Goal: Information Seeking & Learning: Find specific fact

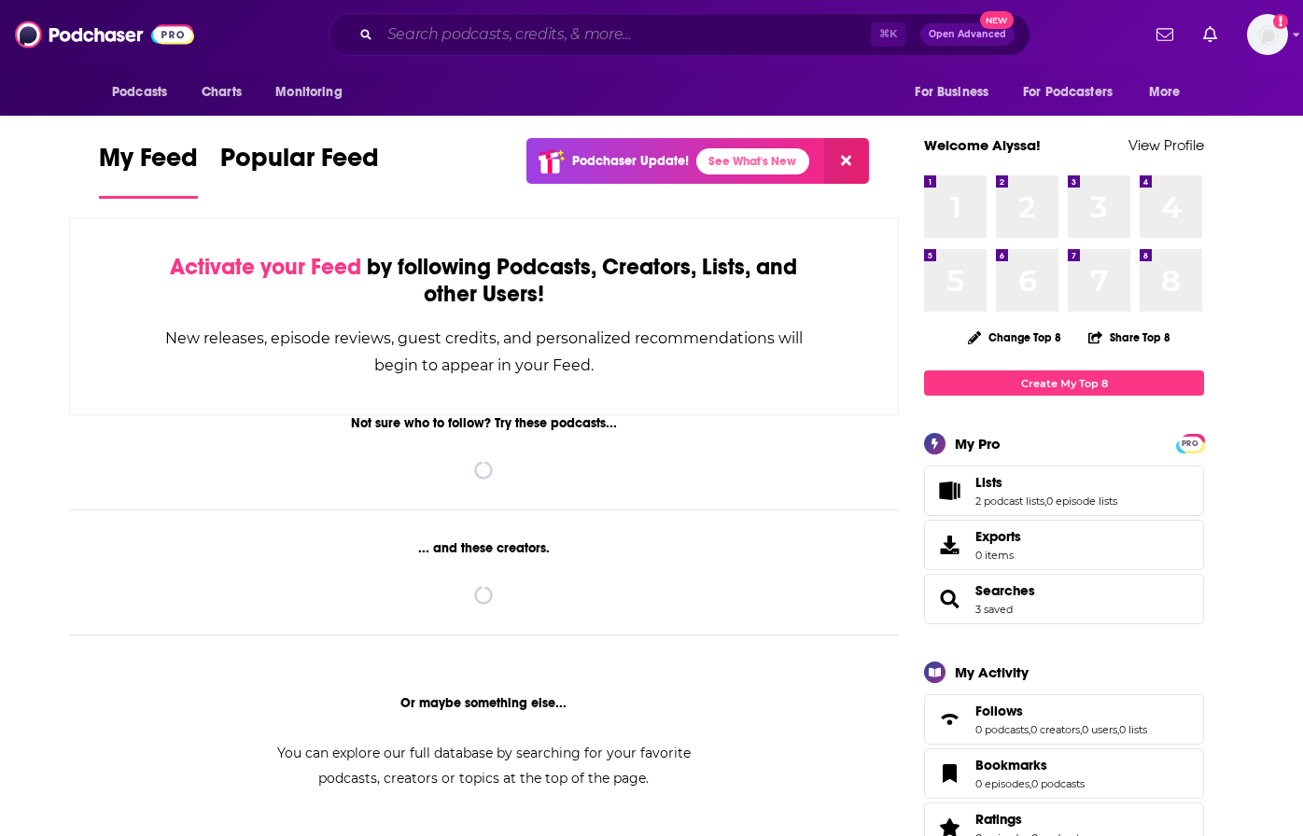
click at [581, 34] on input "Search podcasts, credits, & more..." at bounding box center [625, 35] width 491 height 30
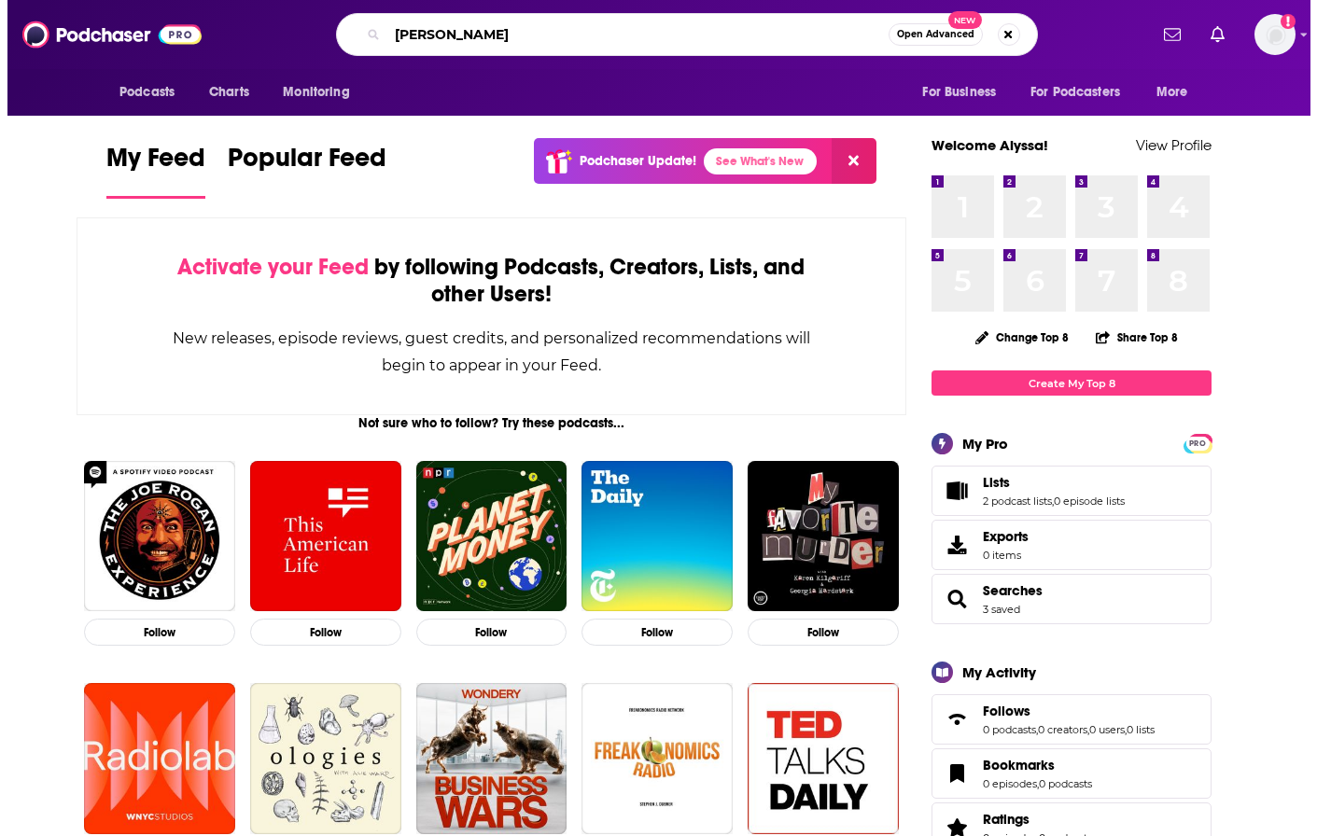
scroll to position [0, 38]
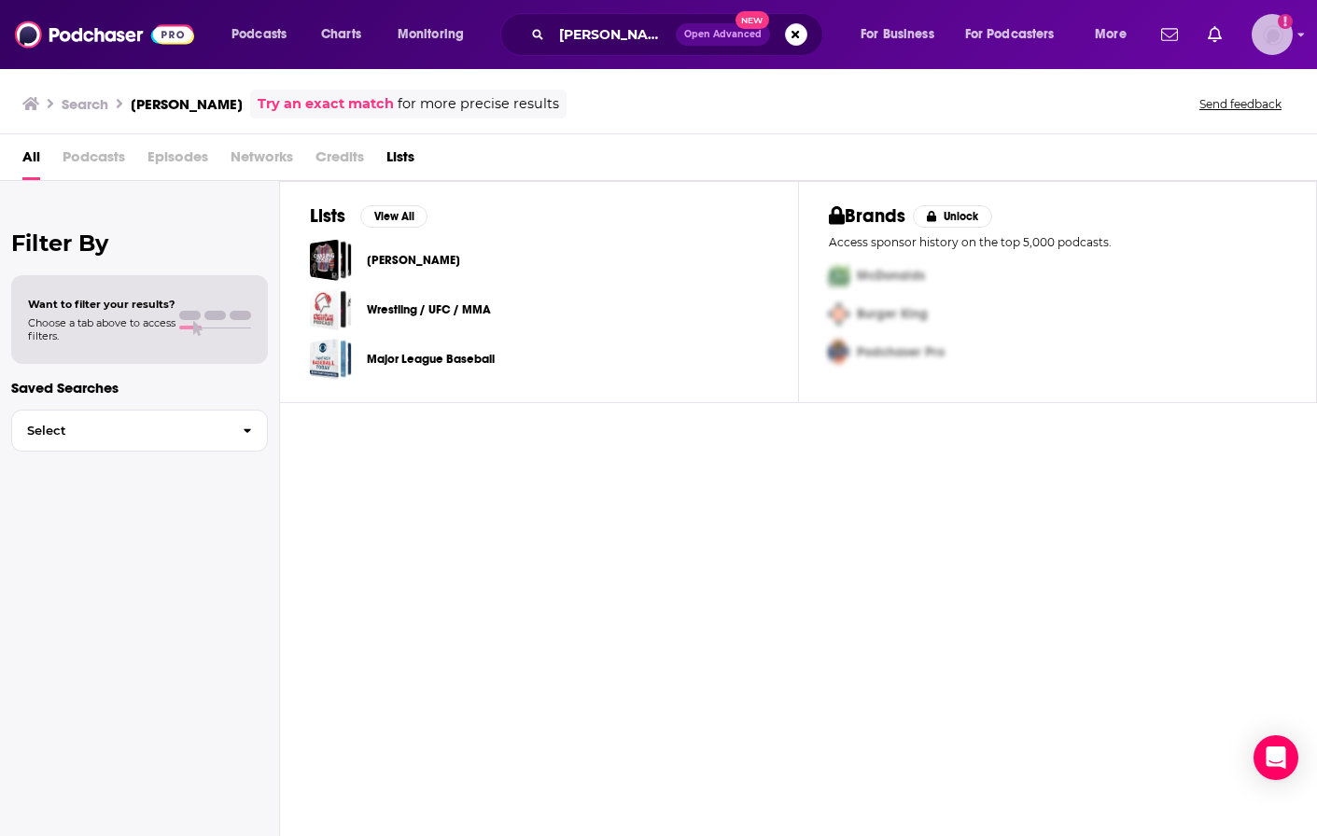
click at [1277, 39] on img "Logged in as anori" at bounding box center [1271, 34] width 41 height 41
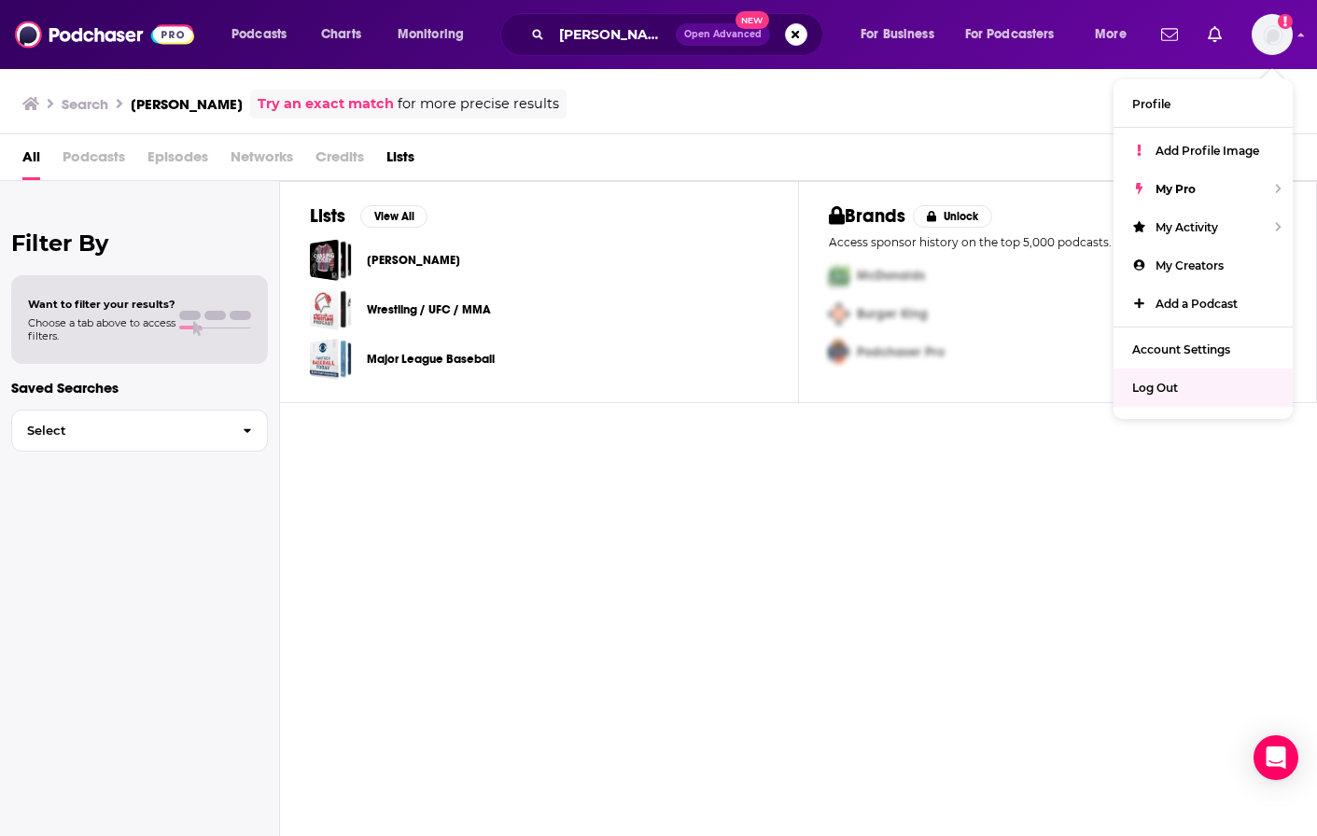
click at [776, 499] on div "Lists View All [PERSON_NAME] Wrestling / UFC / MMA Major League Baseball Brands…" at bounding box center [798, 510] width 1037 height 659
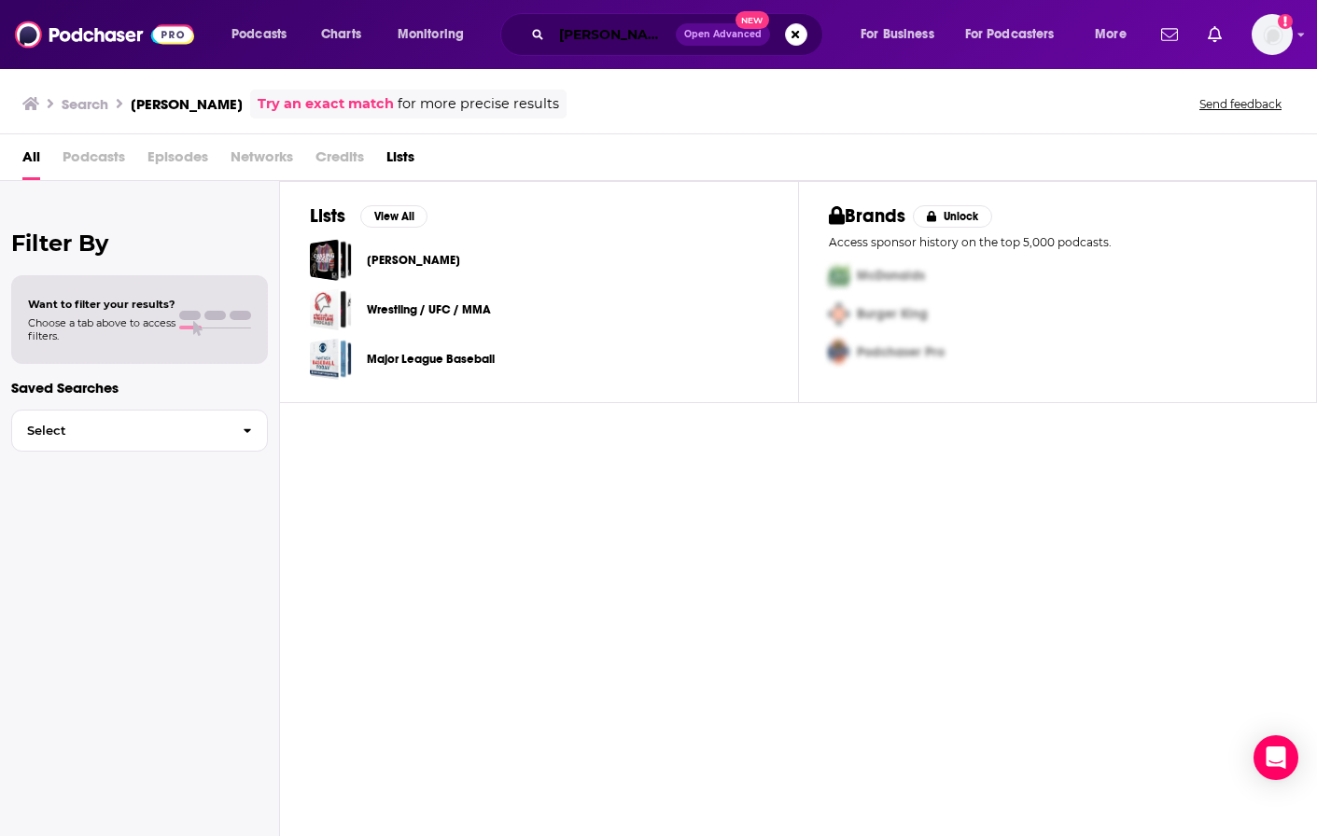
click at [633, 35] on input "[PERSON_NAME]" at bounding box center [614, 35] width 124 height 30
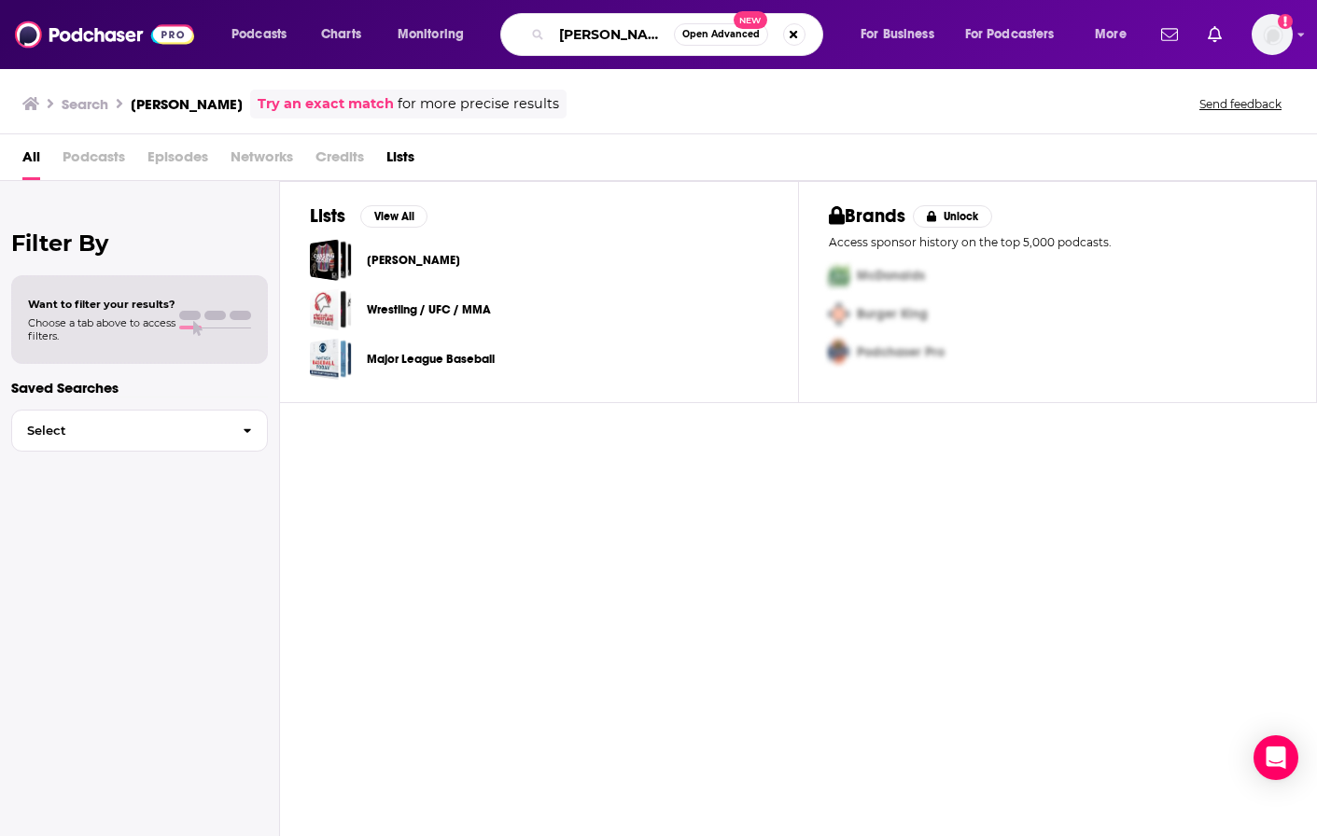
scroll to position [0, 24]
drag, startPoint x: 629, startPoint y: 35, endPoint x: 758, endPoint y: 33, distance: 128.8
click at [758, 33] on div "[PERSON_NAME] Open Advanced New" at bounding box center [661, 34] width 323 height 43
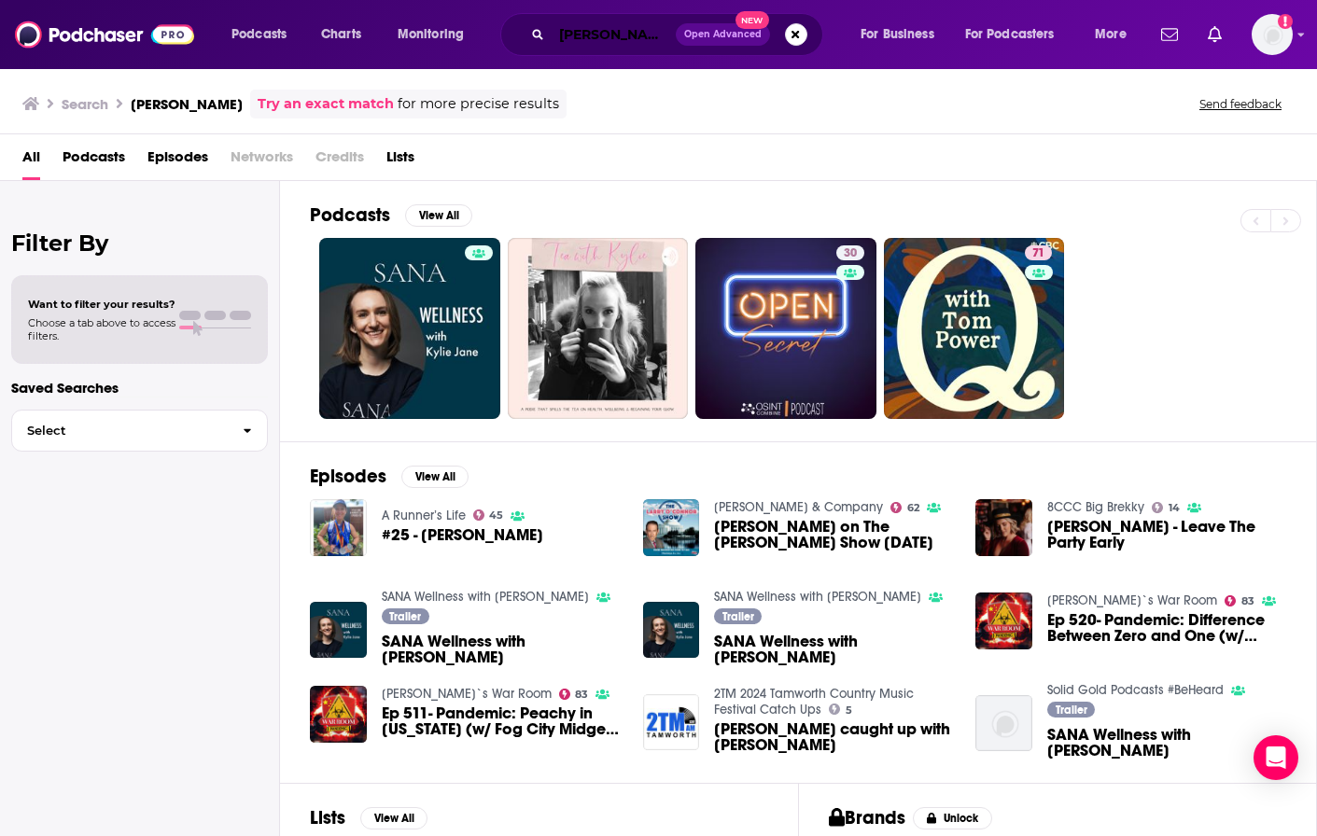
click at [589, 40] on input "[PERSON_NAME]" at bounding box center [614, 35] width 124 height 30
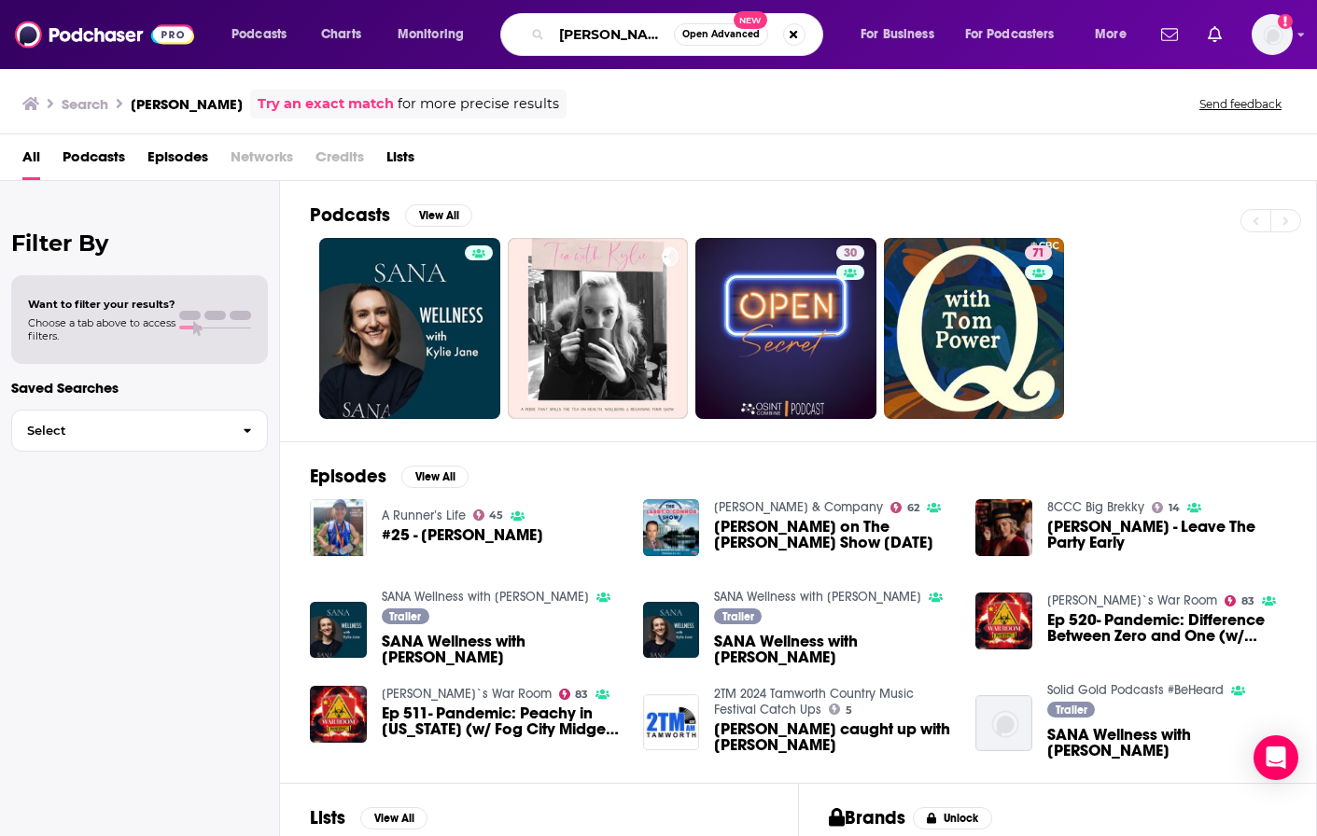
click at [589, 40] on input "[PERSON_NAME]" at bounding box center [613, 35] width 122 height 30
type input "the [PERSON_NAME] show"
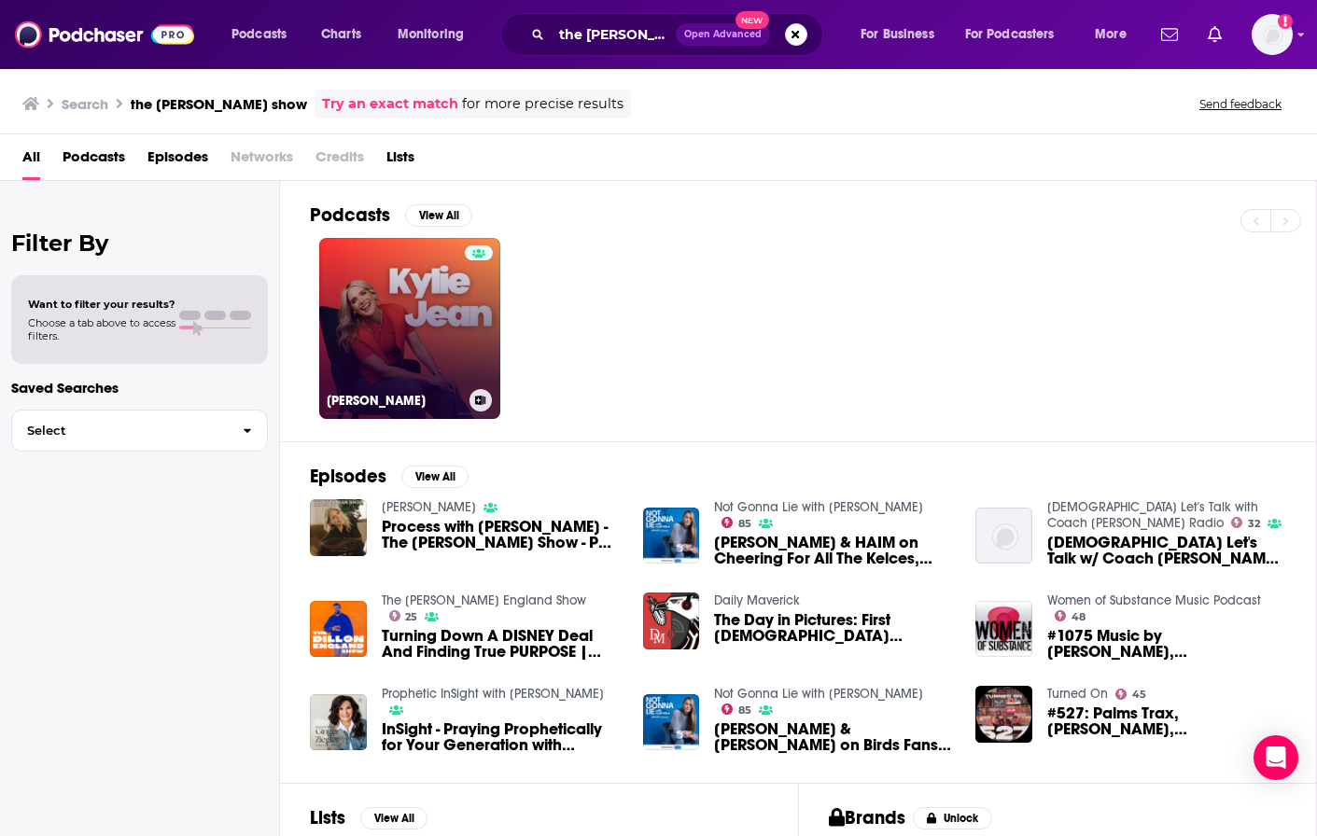
click at [452, 346] on link "[PERSON_NAME]" at bounding box center [409, 328] width 181 height 181
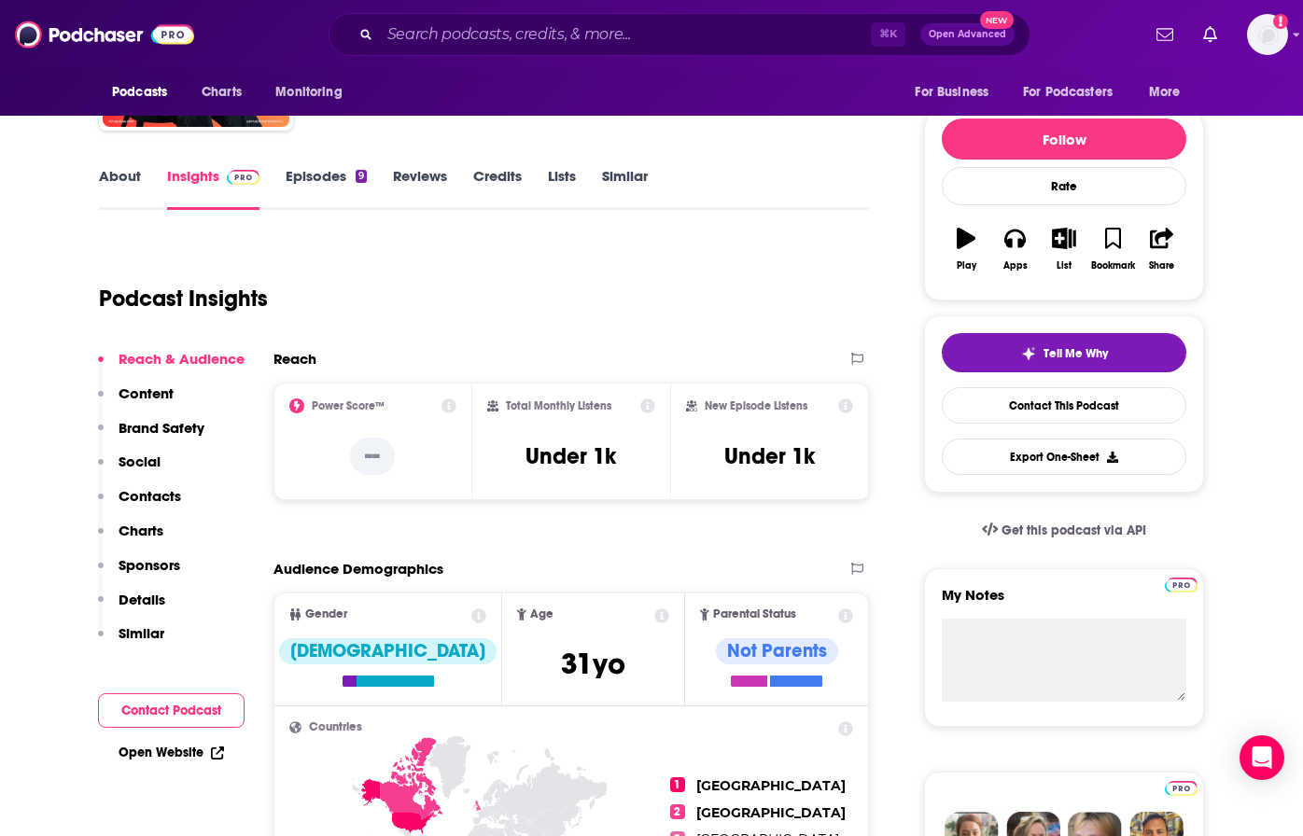
scroll to position [196, 0]
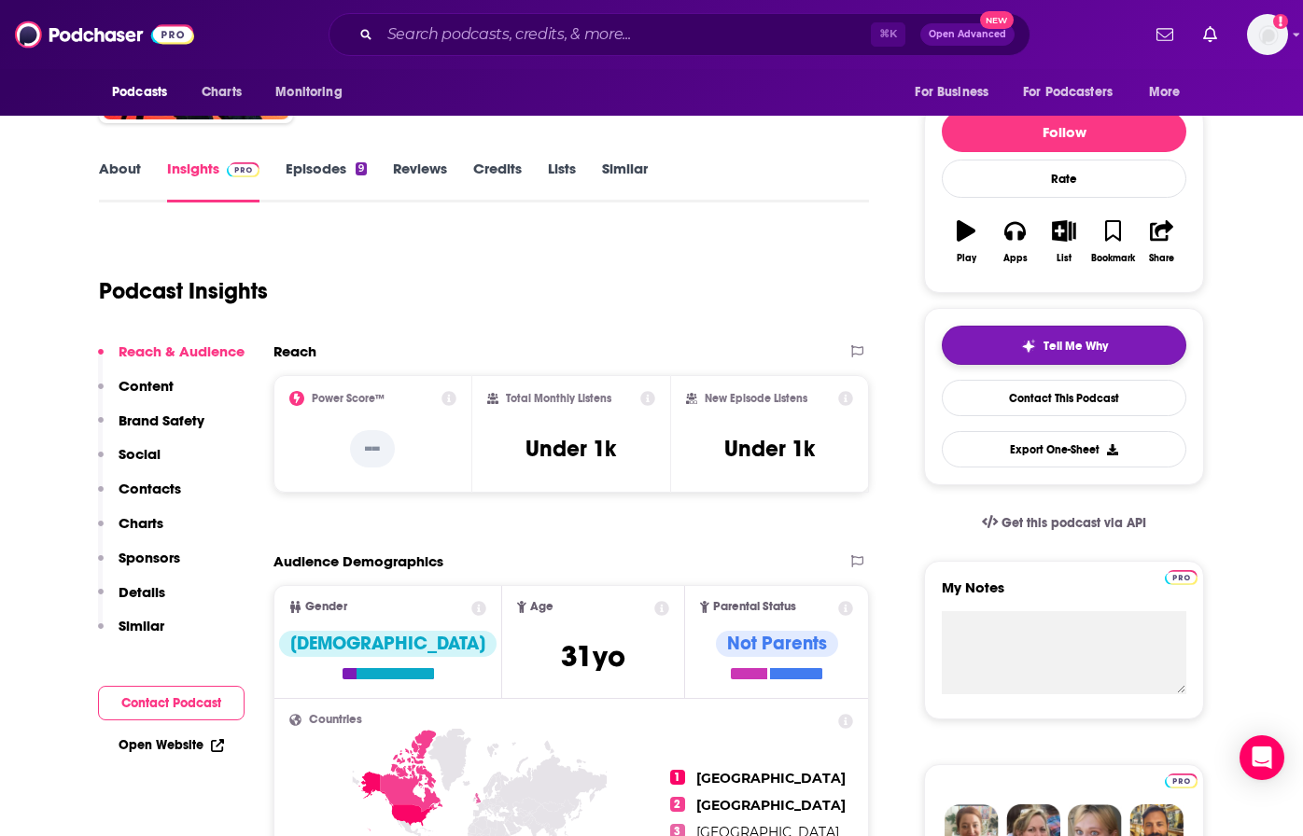
click at [1013, 350] on button "Tell Me Why" at bounding box center [1064, 345] width 245 height 39
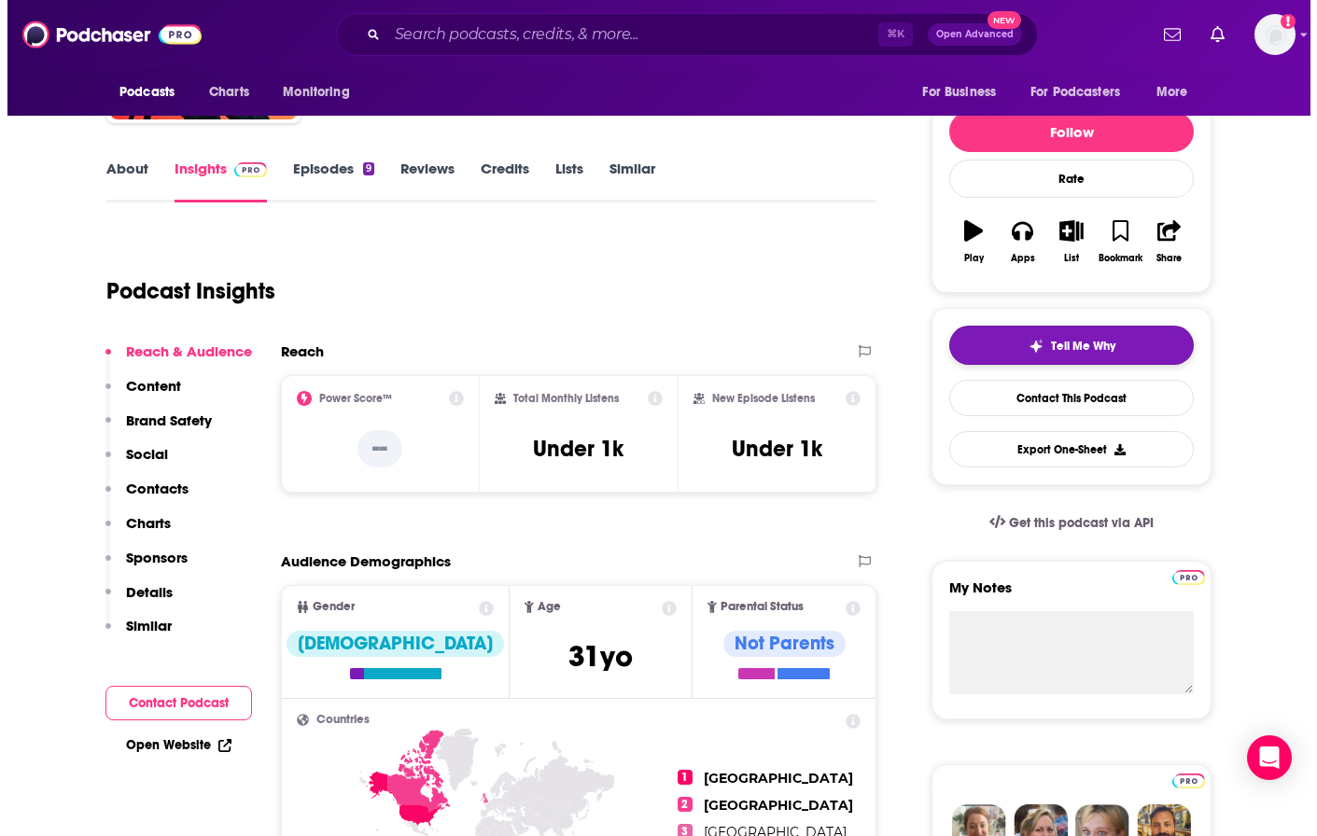
scroll to position [0, 0]
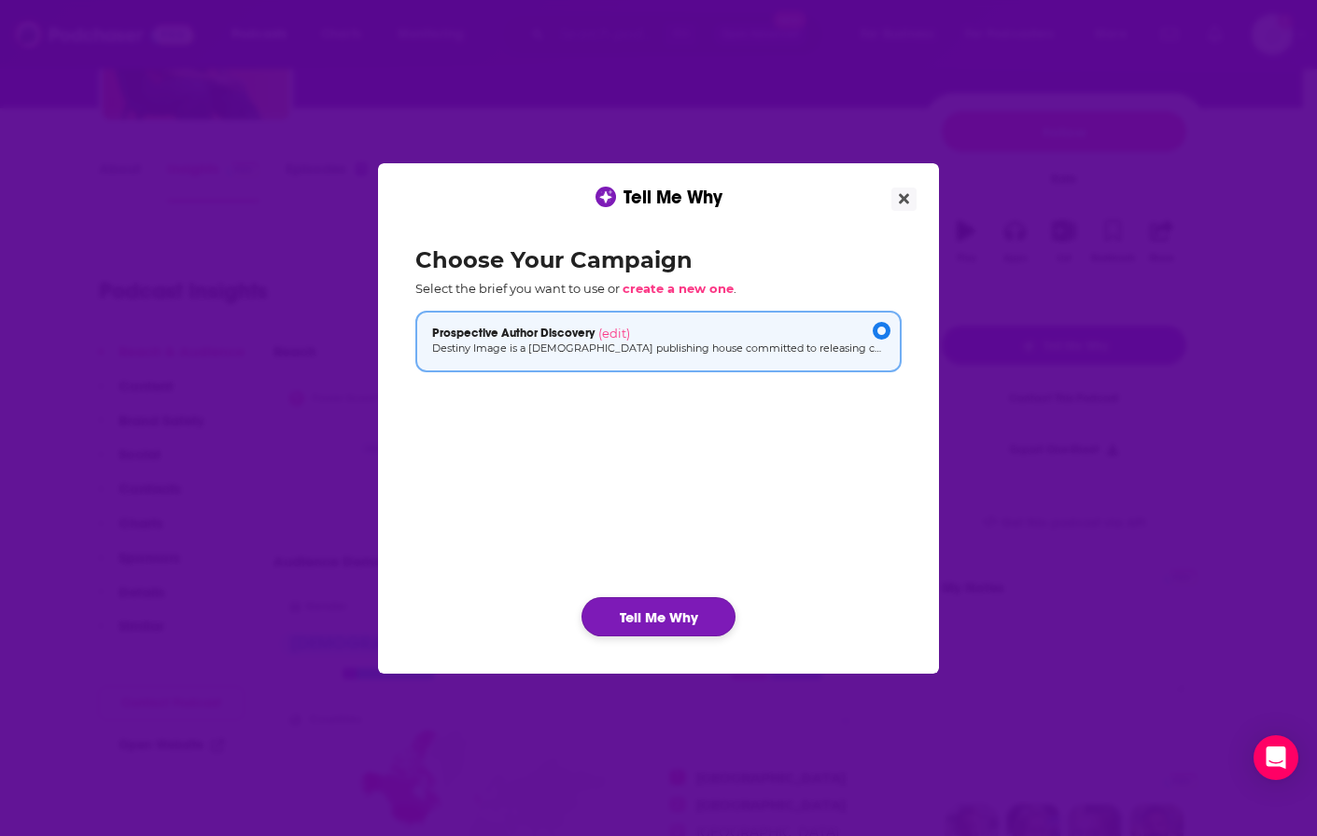
click at [684, 618] on button "Tell Me Why" at bounding box center [658, 616] width 154 height 39
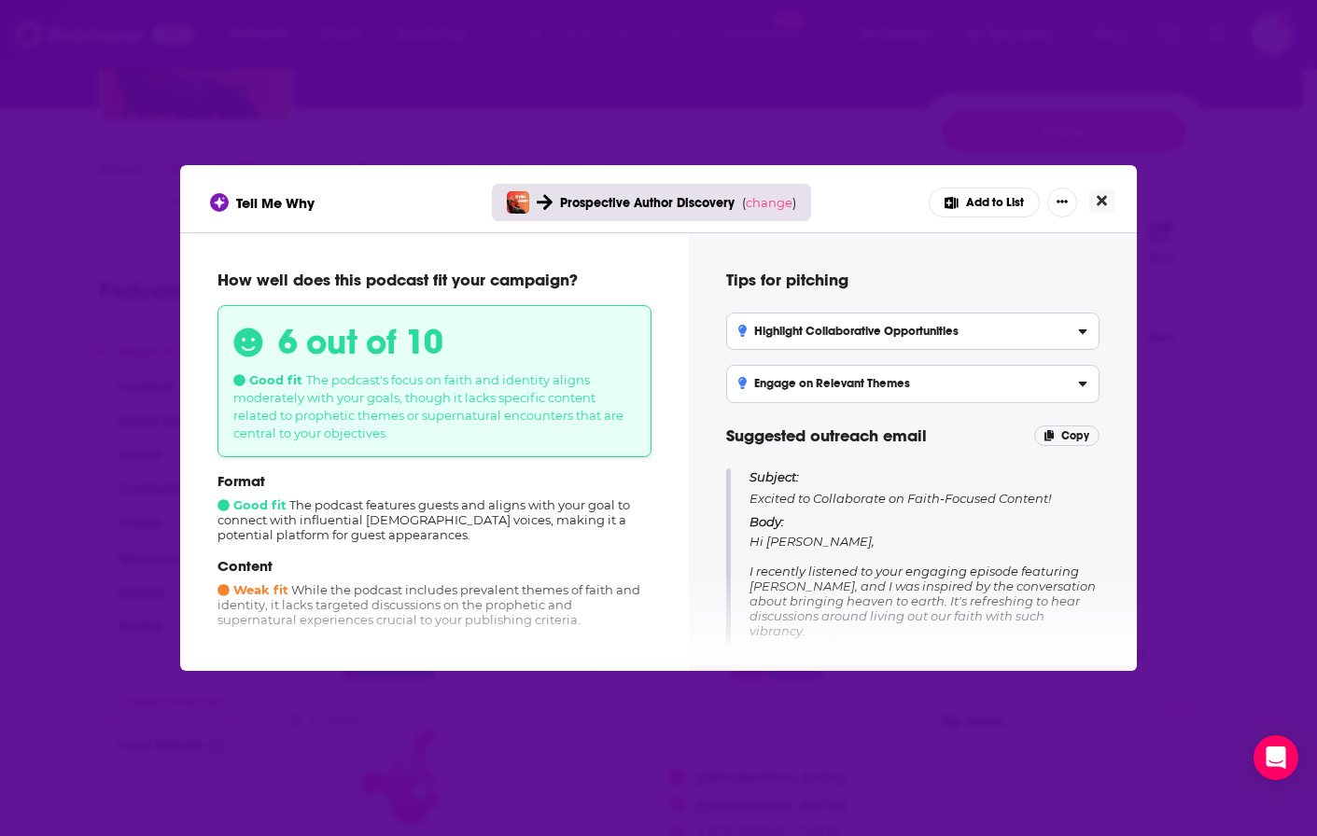
click at [1101, 203] on icon "Close" at bounding box center [1102, 201] width 10 height 10
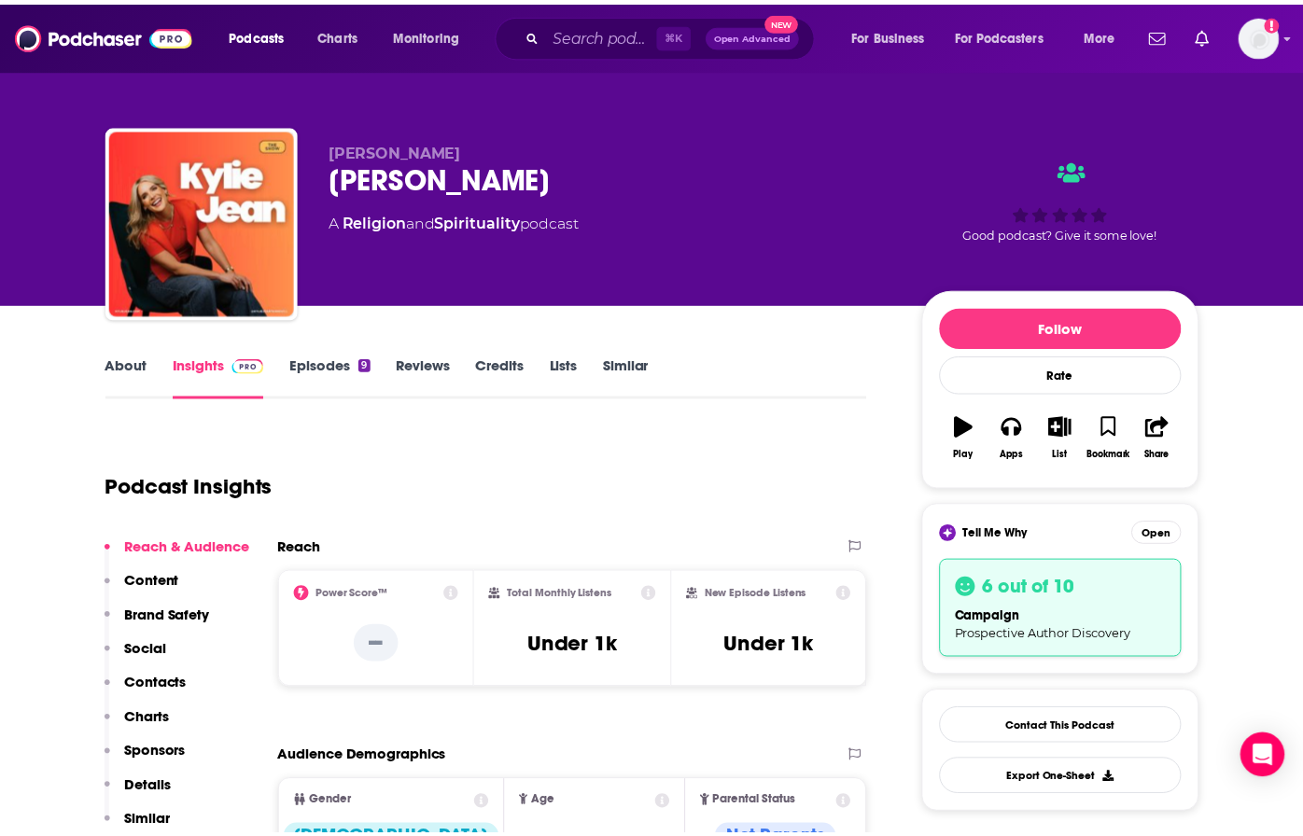
scroll to position [196, 0]
